Goal: Obtain resource: Download file/media

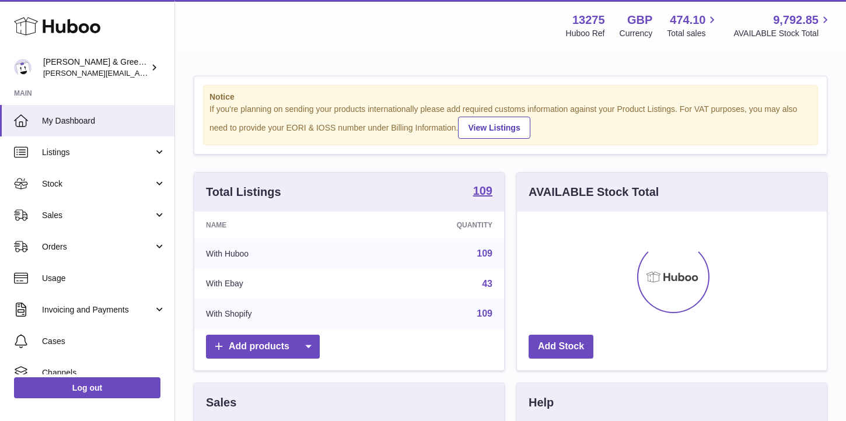
scroll to position [182, 310]
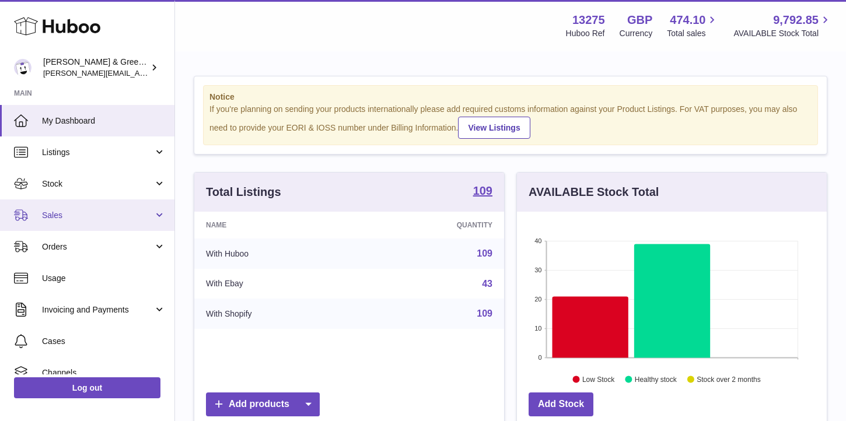
click at [53, 219] on span "Sales" at bounding box center [97, 215] width 111 height 11
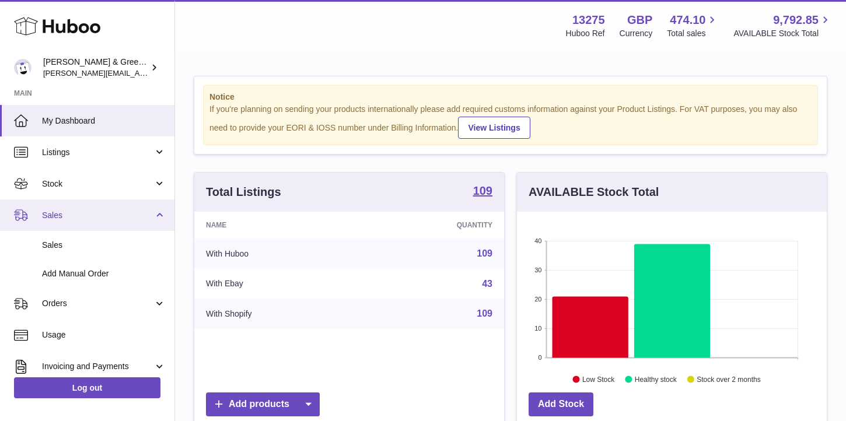
scroll to position [32, 0]
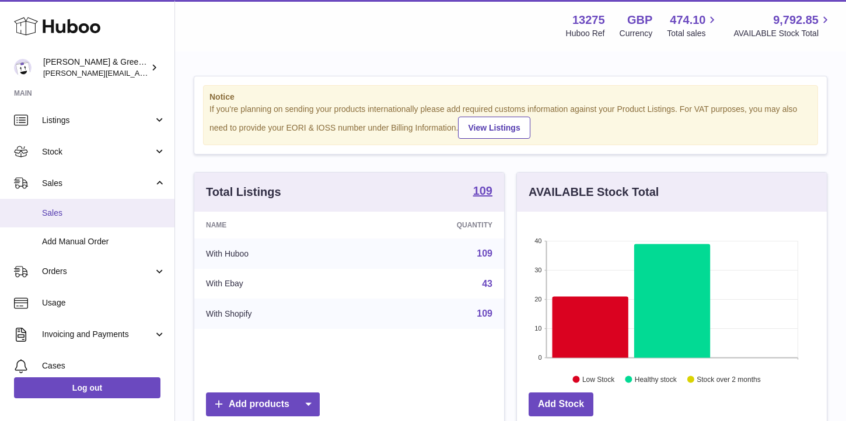
click at [53, 219] on link "Sales" at bounding box center [87, 213] width 174 height 29
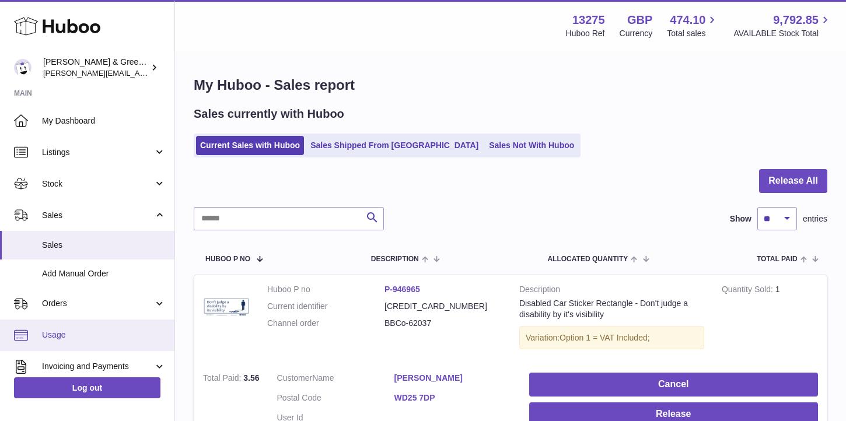
scroll to position [5, 0]
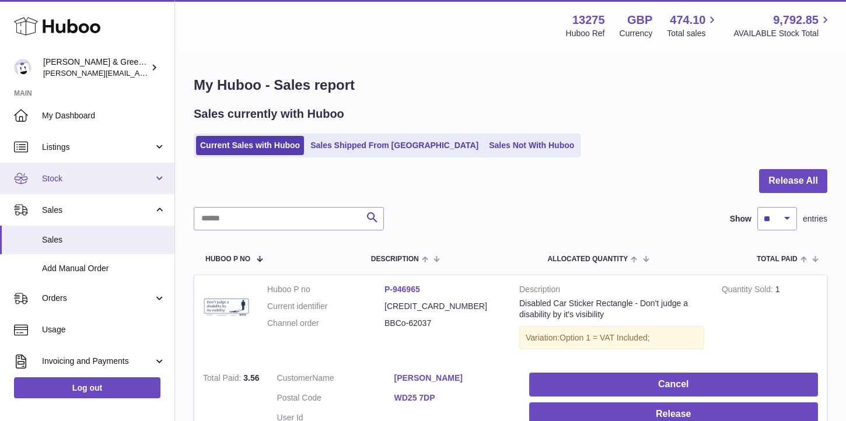
click at [144, 178] on span "Stock" at bounding box center [97, 178] width 111 height 11
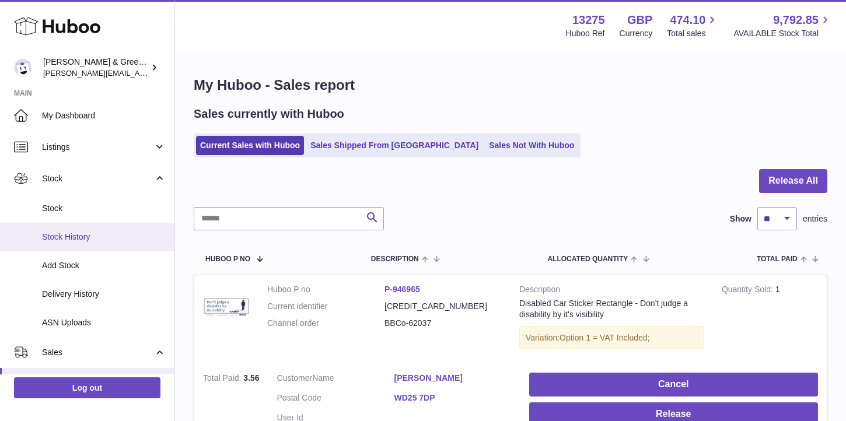
click at [132, 246] on link "Stock History" at bounding box center [87, 237] width 174 height 29
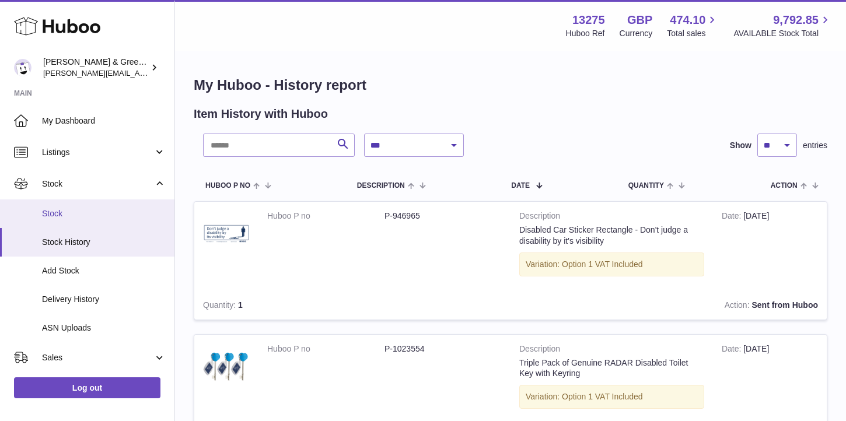
click at [118, 214] on span "Stock" at bounding box center [104, 213] width 124 height 11
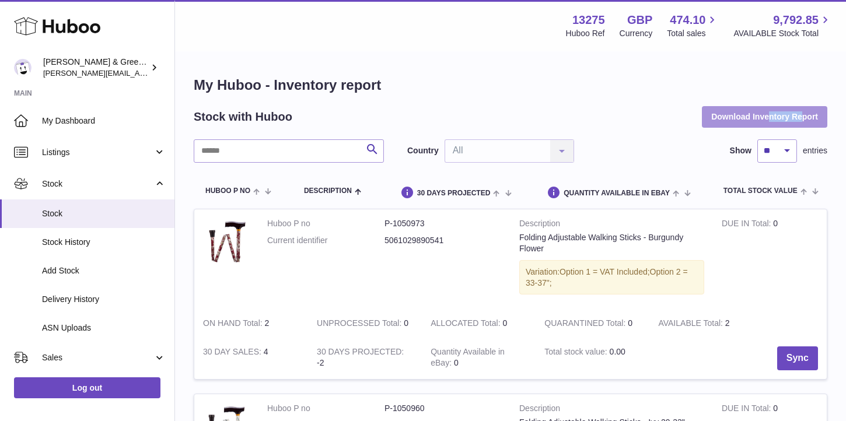
click at [725, 115] on button "Download Inventory Report" at bounding box center [764, 116] width 125 height 21
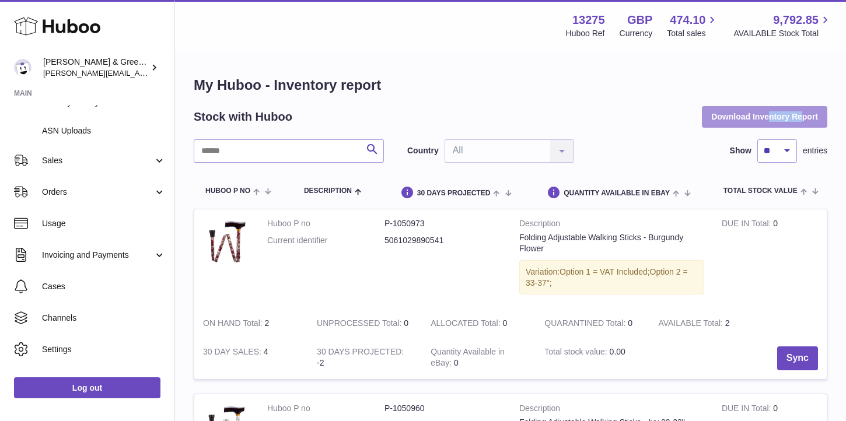
scroll to position [219, 0]
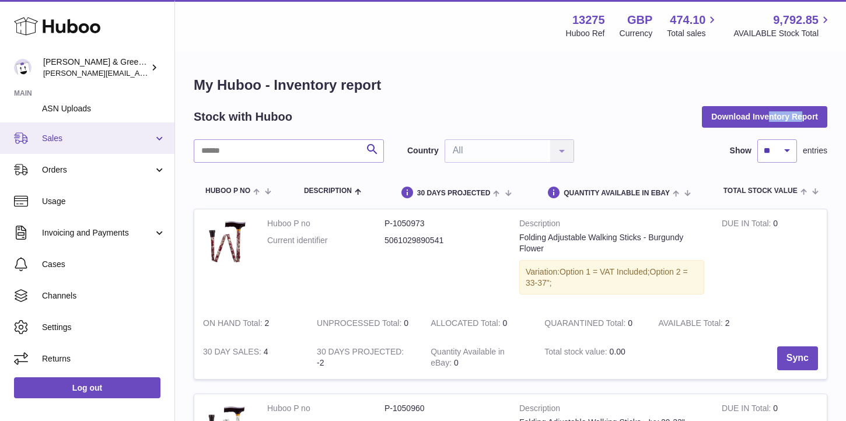
click at [106, 138] on span "Sales" at bounding box center [97, 138] width 111 height 11
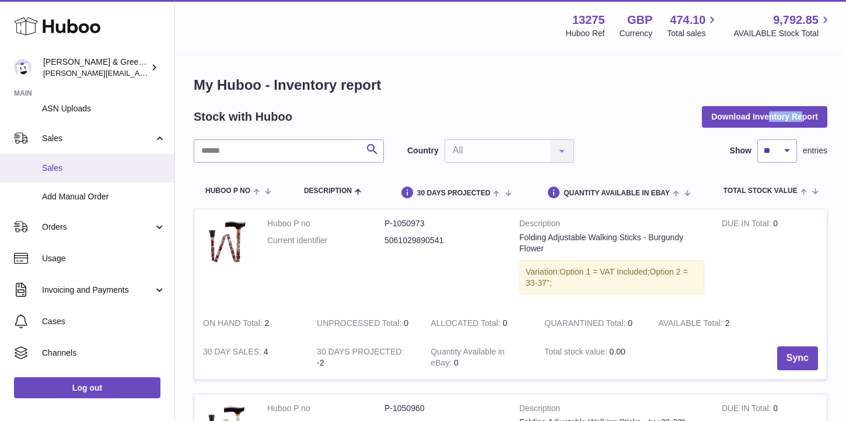
click at [97, 176] on link "Sales" at bounding box center [87, 168] width 174 height 29
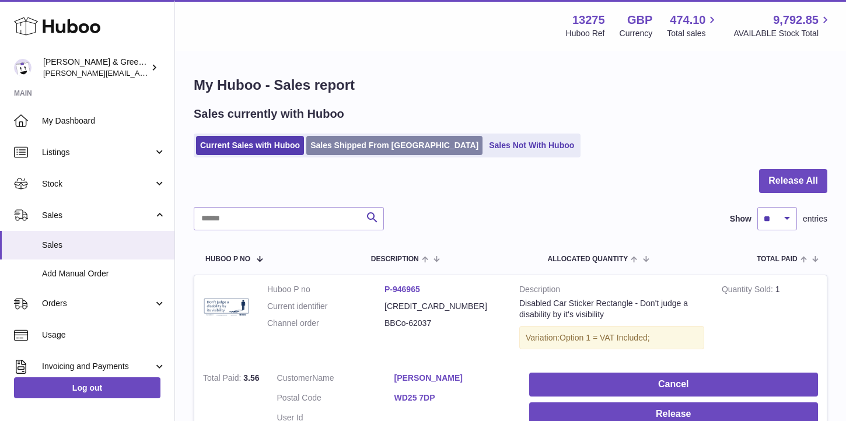
click at [329, 148] on link "Sales Shipped From [GEOGRAPHIC_DATA]" at bounding box center [394, 145] width 176 height 19
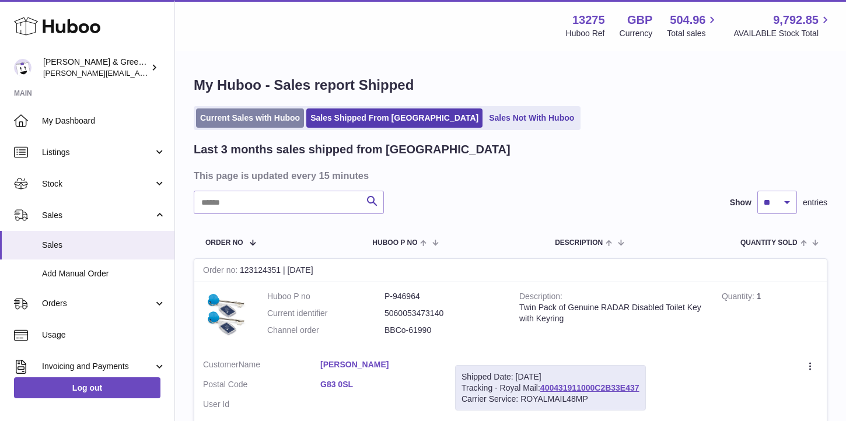
click at [232, 120] on link "Current Sales with Huboo" at bounding box center [250, 118] width 108 height 19
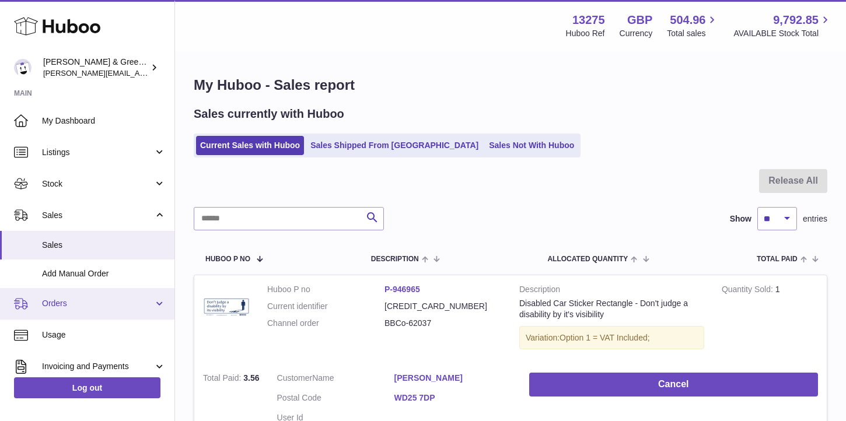
scroll to position [134, 0]
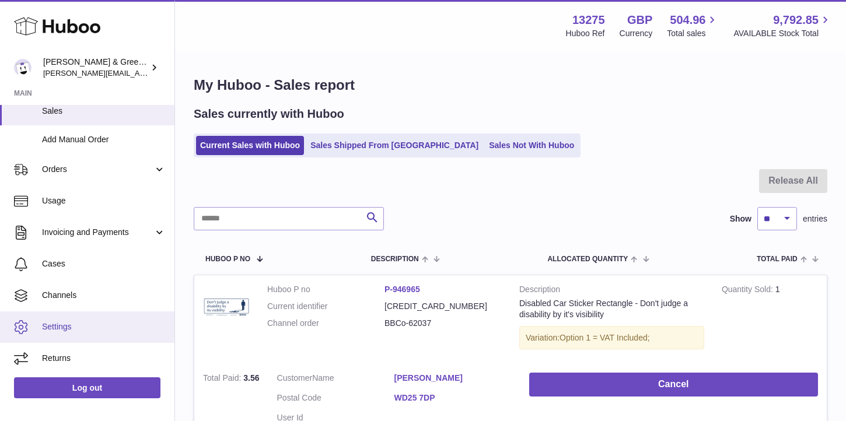
click at [79, 330] on span "Settings" at bounding box center [104, 327] width 124 height 11
